Goal: Transaction & Acquisition: Subscribe to service/newsletter

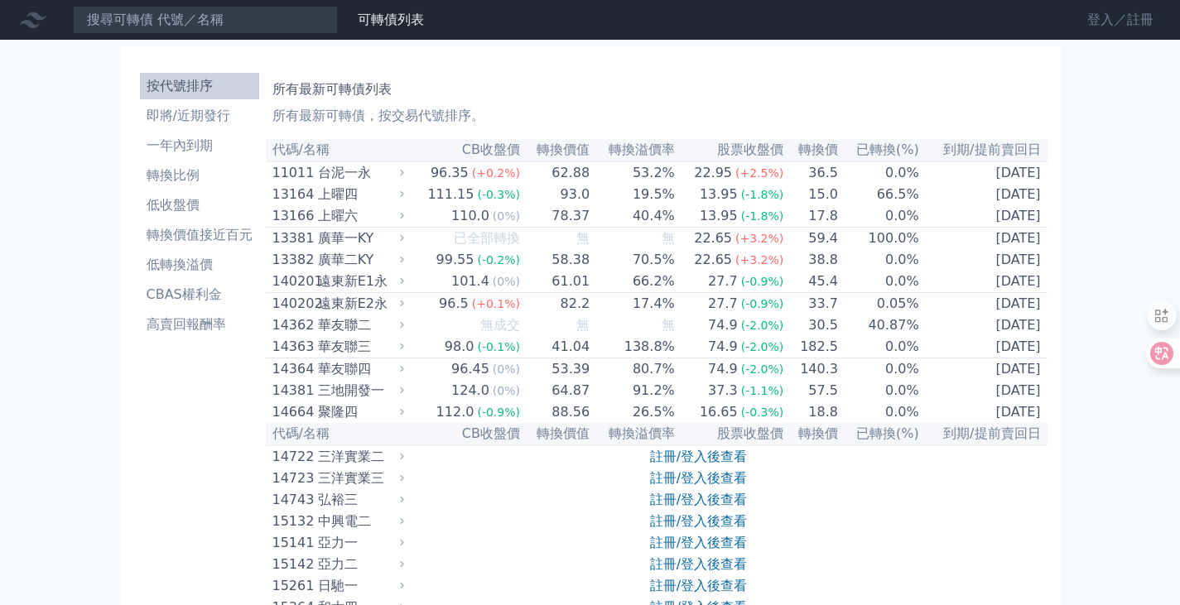
click at [1099, 19] on link "登入／註冊" at bounding box center [1120, 20] width 93 height 27
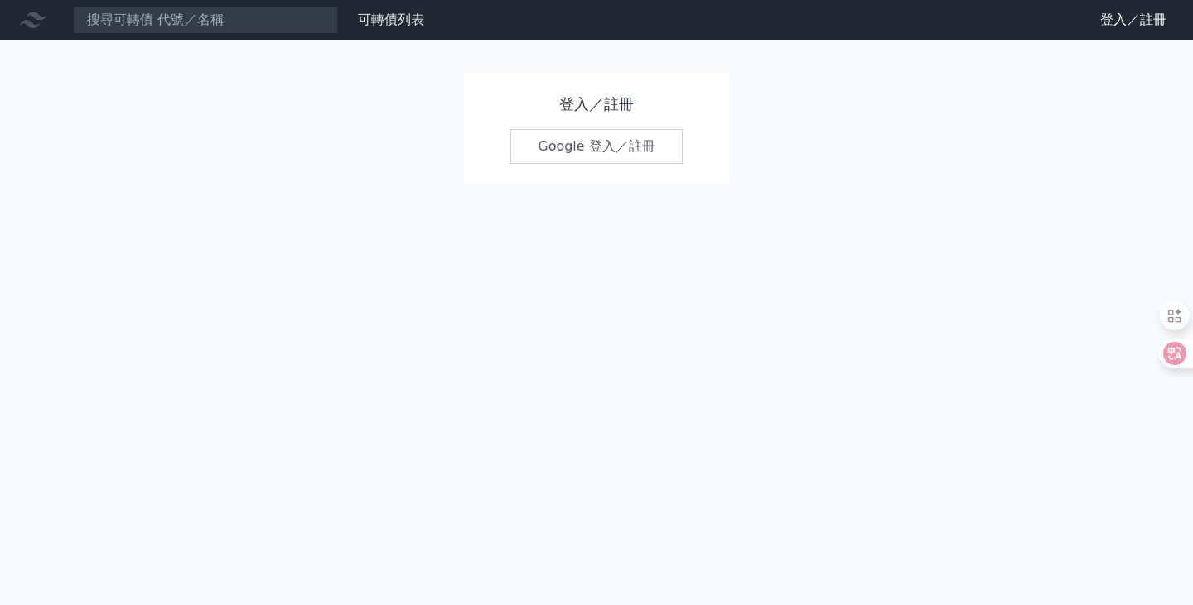
click at [571, 147] on link "Google 登入／註冊" at bounding box center [596, 146] width 172 height 35
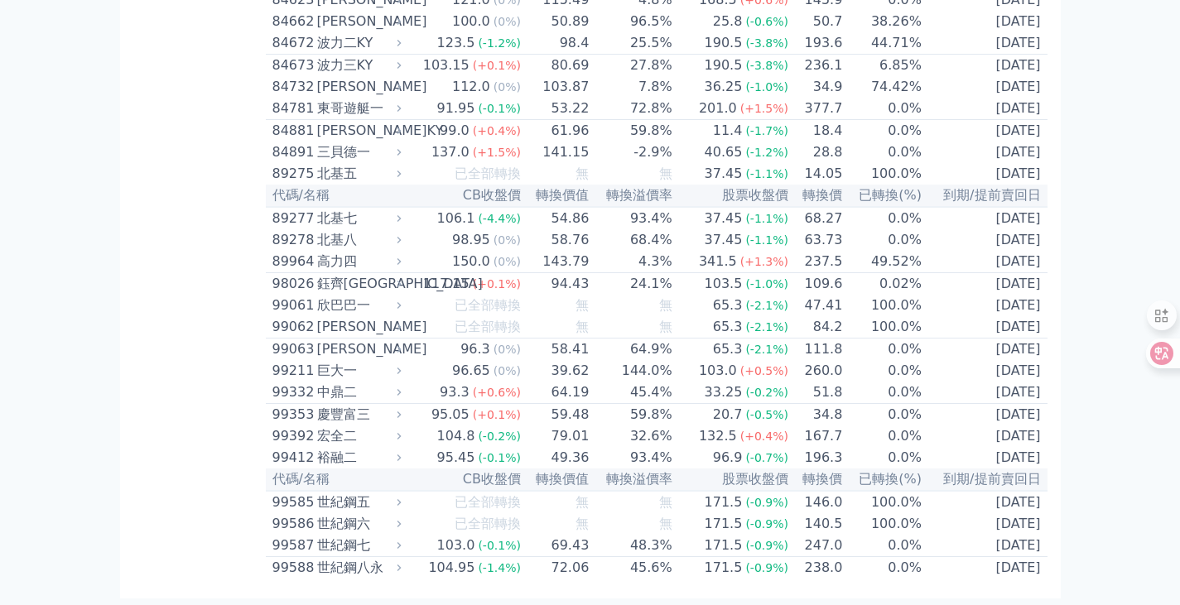
scroll to position [9155, 0]
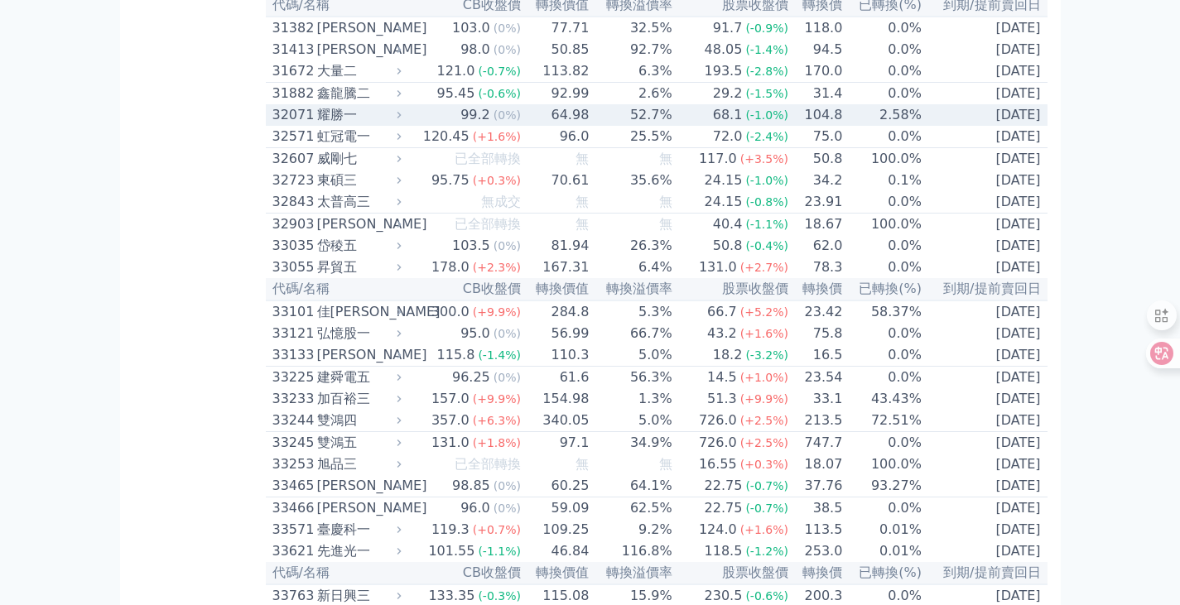
scroll to position [2870, 0]
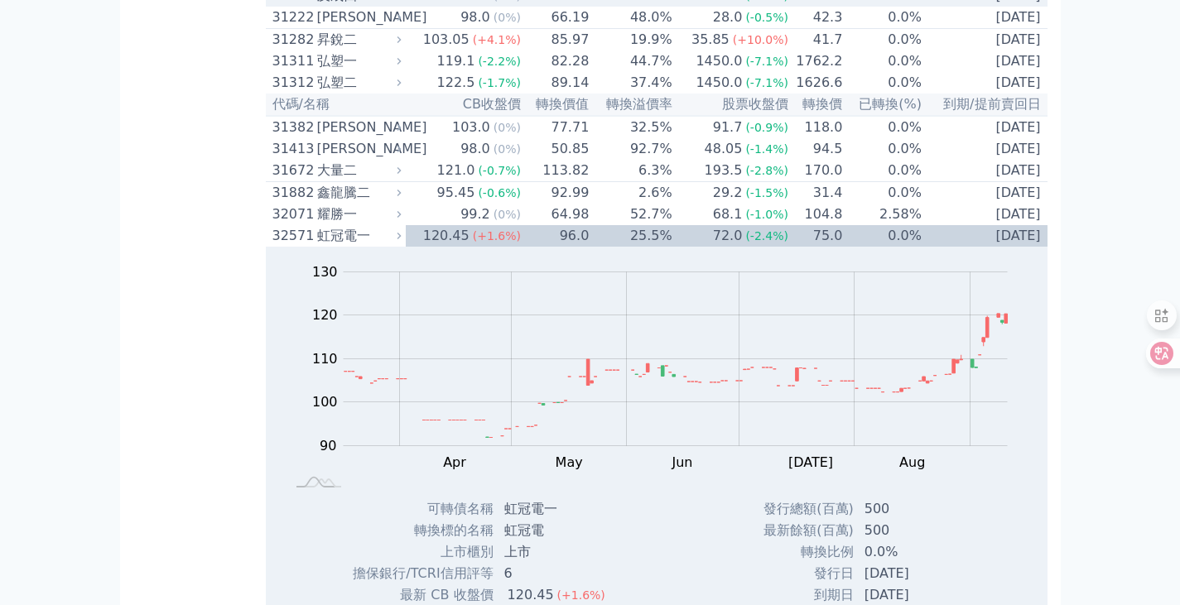
scroll to position [2619, 0]
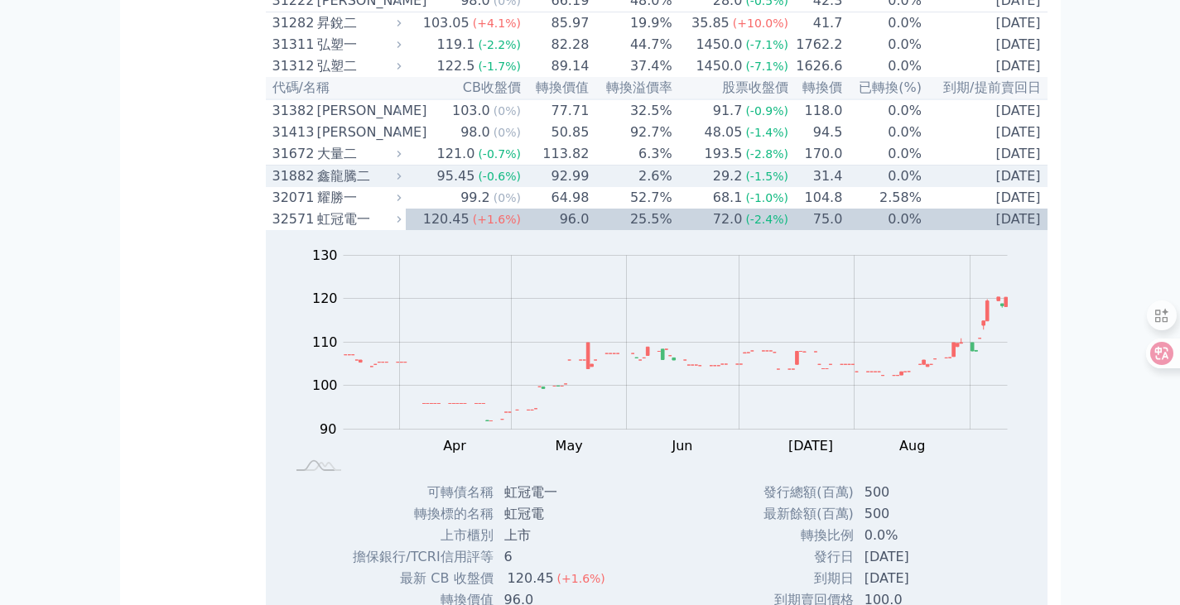
click at [299, 186] on div "31882" at bounding box center [293, 176] width 41 height 20
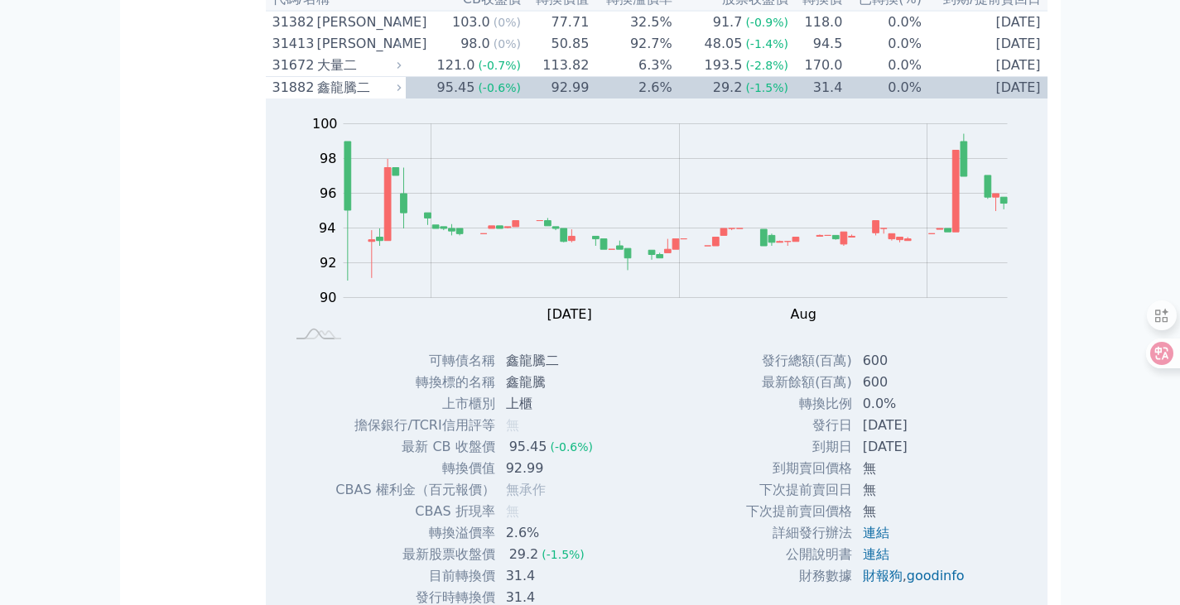
scroll to position [2702, 0]
